Goal: Check status: Check status

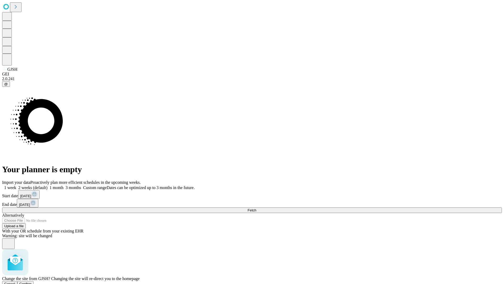
click at [32, 282] on span "Confirm" at bounding box center [25, 284] width 12 height 4
click at [16, 185] on label "1 week" at bounding box center [9, 187] width 14 height 4
click at [256, 208] on span "Fetch" at bounding box center [252, 210] width 9 height 4
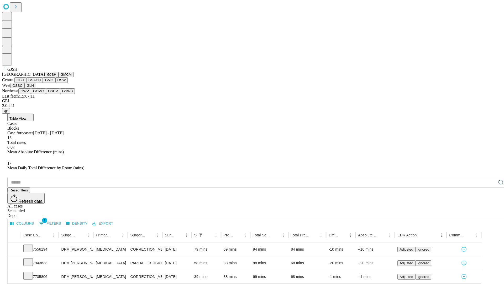
click at [59, 77] on button "GMCM" at bounding box center [66, 75] width 15 height 6
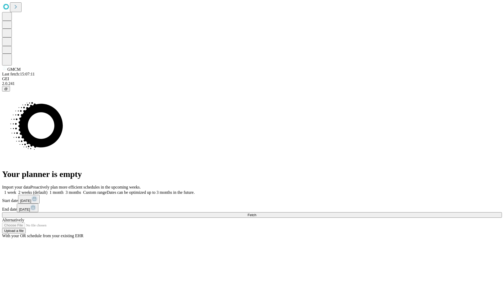
click at [16, 190] on label "1 week" at bounding box center [9, 192] width 14 height 4
click at [256, 213] on span "Fetch" at bounding box center [252, 215] width 9 height 4
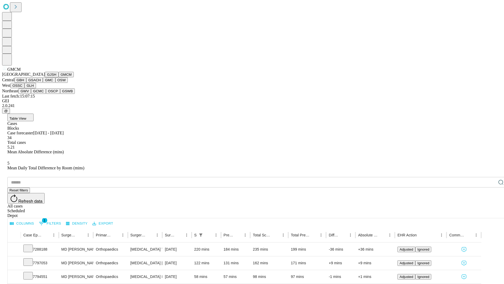
click at [26, 83] on button "GBH" at bounding box center [20, 80] width 12 height 6
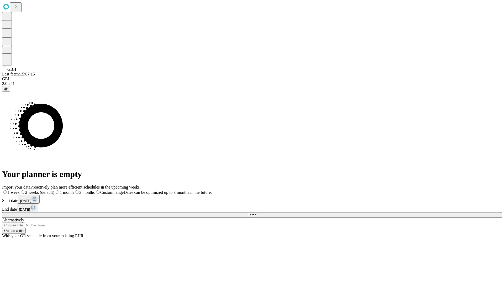
click at [20, 190] on label "1 week" at bounding box center [11, 192] width 18 height 4
click at [256, 213] on span "Fetch" at bounding box center [252, 215] width 9 height 4
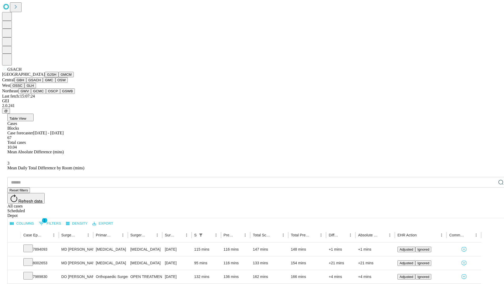
click at [43, 83] on button "GMC" at bounding box center [49, 80] width 12 height 6
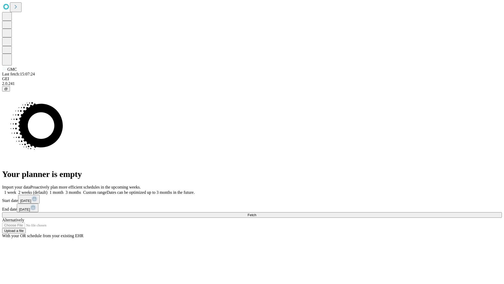
click at [16, 190] on label "1 week" at bounding box center [9, 192] width 14 height 4
click at [256, 213] on span "Fetch" at bounding box center [252, 215] width 9 height 4
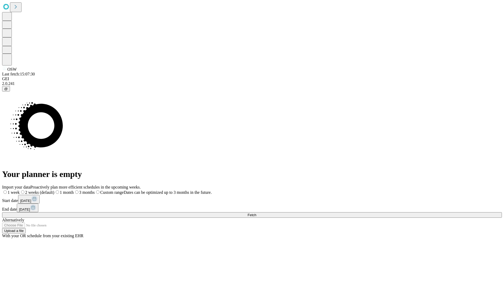
click at [20, 190] on label "1 week" at bounding box center [11, 192] width 18 height 4
click at [256, 213] on span "Fetch" at bounding box center [252, 215] width 9 height 4
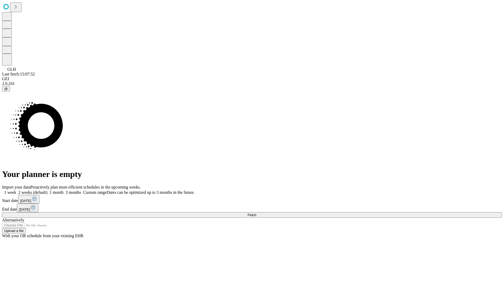
click at [16, 190] on label "1 week" at bounding box center [9, 192] width 14 height 4
click at [256, 213] on span "Fetch" at bounding box center [252, 215] width 9 height 4
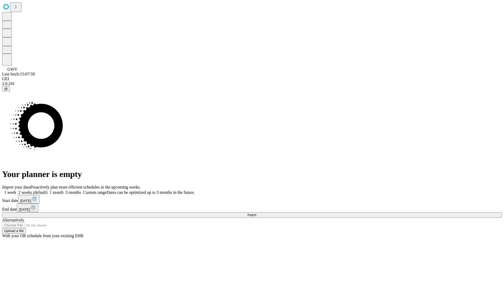
click at [16, 190] on label "1 week" at bounding box center [9, 192] width 14 height 4
click at [256, 213] on span "Fetch" at bounding box center [252, 215] width 9 height 4
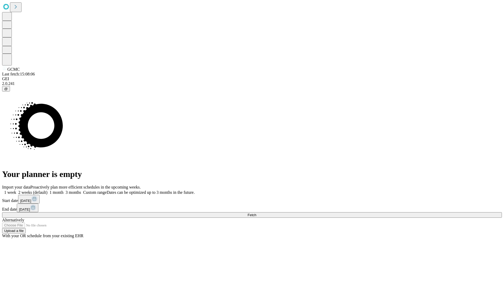
click at [256, 213] on span "Fetch" at bounding box center [252, 215] width 9 height 4
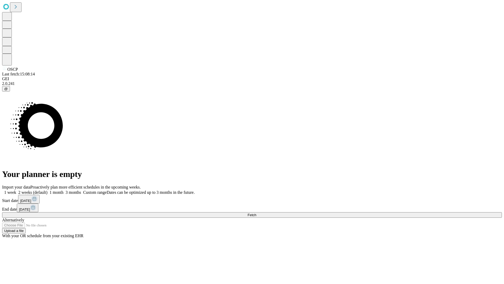
click at [256, 213] on span "Fetch" at bounding box center [252, 215] width 9 height 4
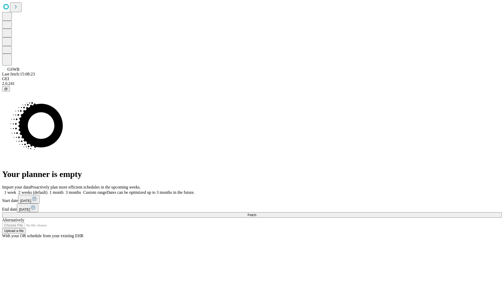
click at [16, 190] on label "1 week" at bounding box center [9, 192] width 14 height 4
click at [256, 213] on span "Fetch" at bounding box center [252, 215] width 9 height 4
